Goal: Transaction & Acquisition: Book appointment/travel/reservation

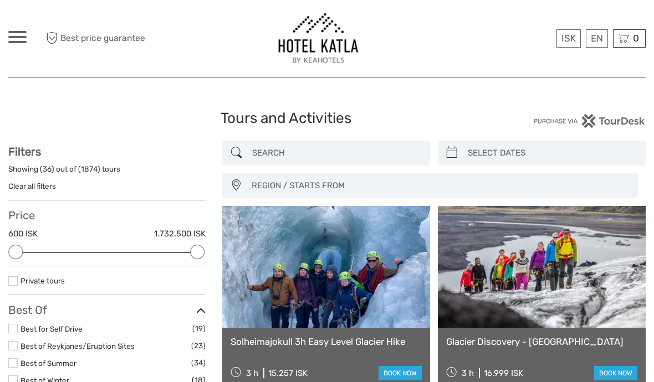
select select
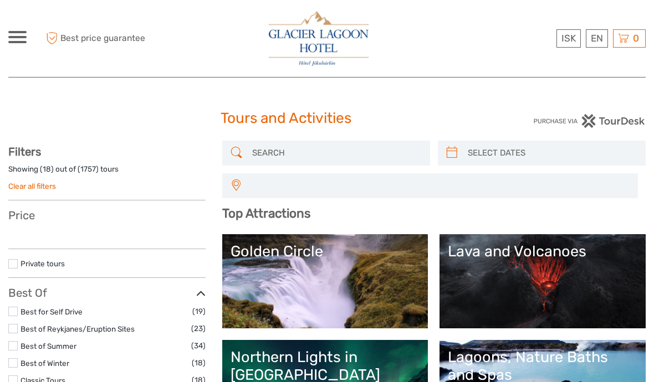
select select
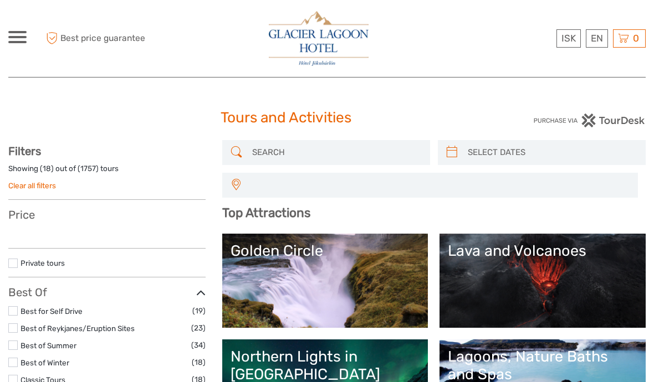
select select
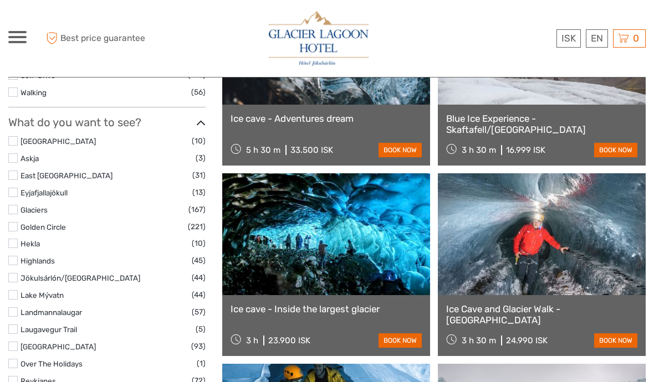
scroll to position [524, 0]
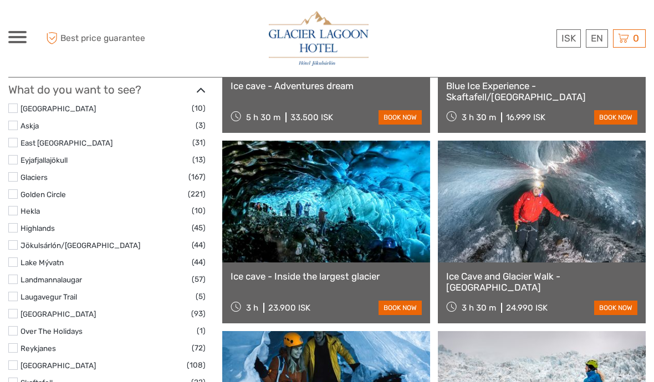
click at [384, 216] on link at bounding box center [326, 202] width 208 height 122
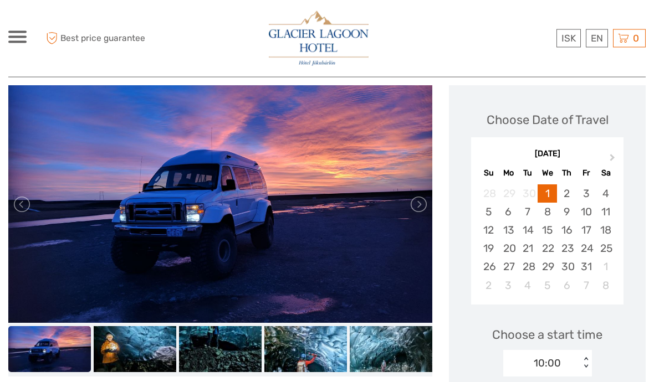
scroll to position [135, 0]
click at [421, 196] on link at bounding box center [418, 205] width 18 height 18
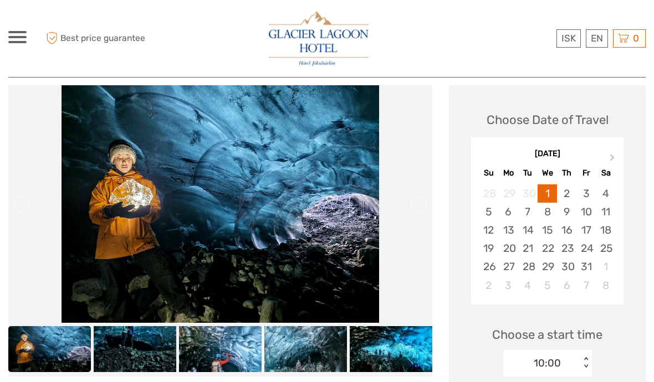
click at [422, 198] on link at bounding box center [418, 205] width 18 height 18
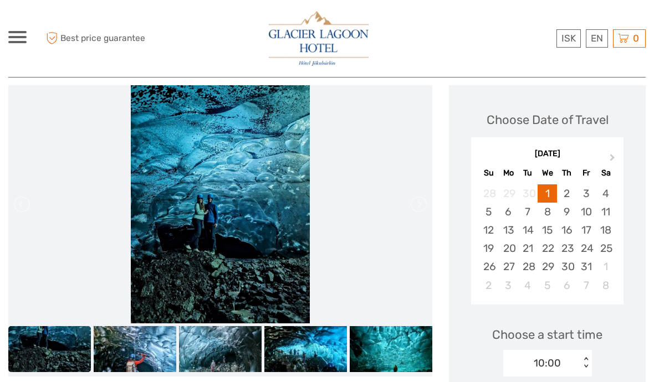
click at [422, 204] on link at bounding box center [418, 205] width 18 height 18
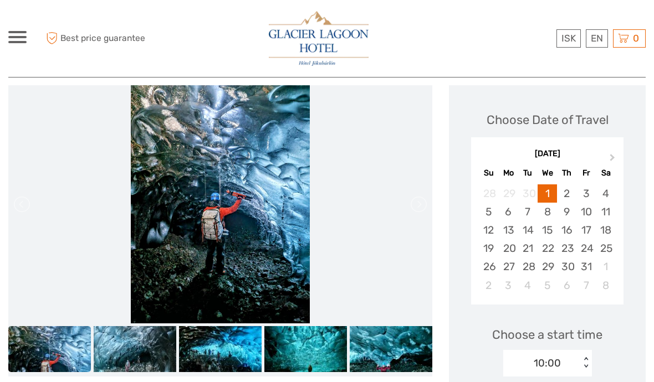
click at [424, 198] on link at bounding box center [418, 205] width 18 height 18
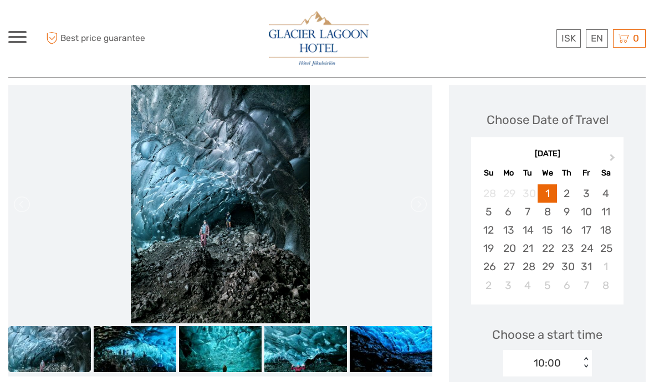
click at [425, 201] on link at bounding box center [418, 205] width 18 height 18
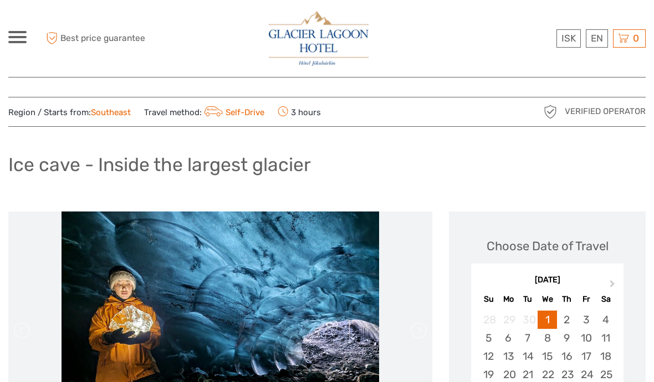
scroll to position [9, 0]
